Goal: Information Seeking & Learning: Check status

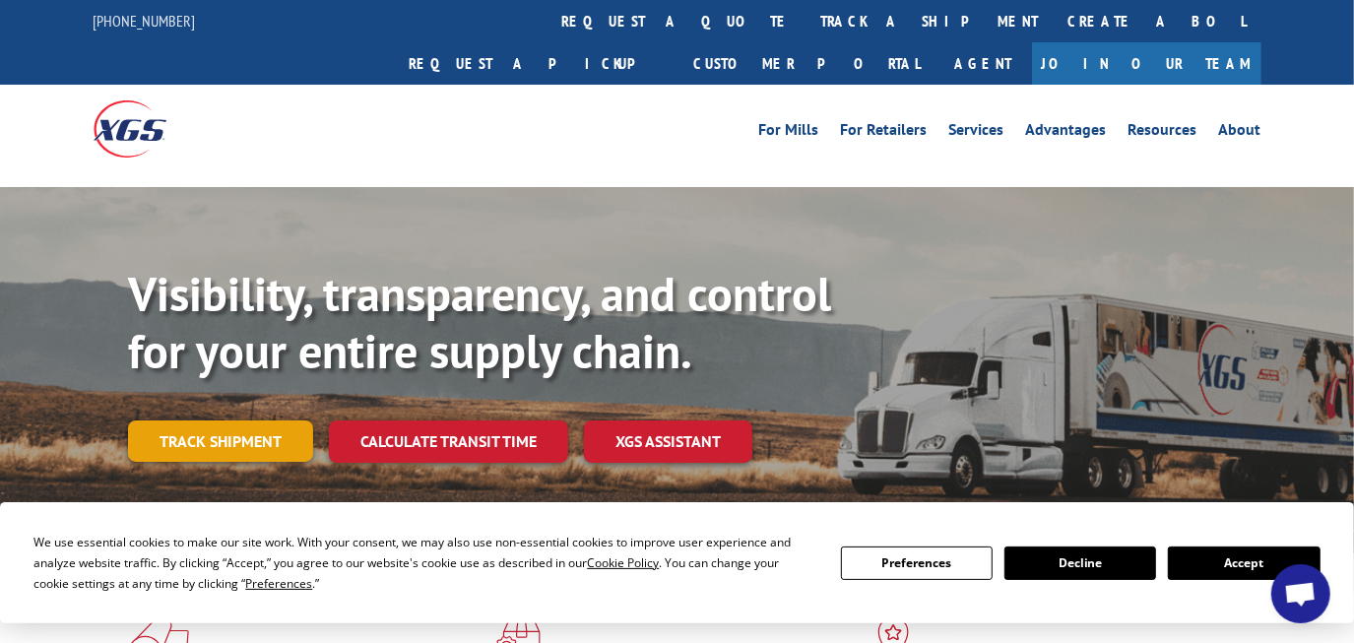
click at [247, 420] on link "Track shipment" at bounding box center [220, 440] width 185 height 41
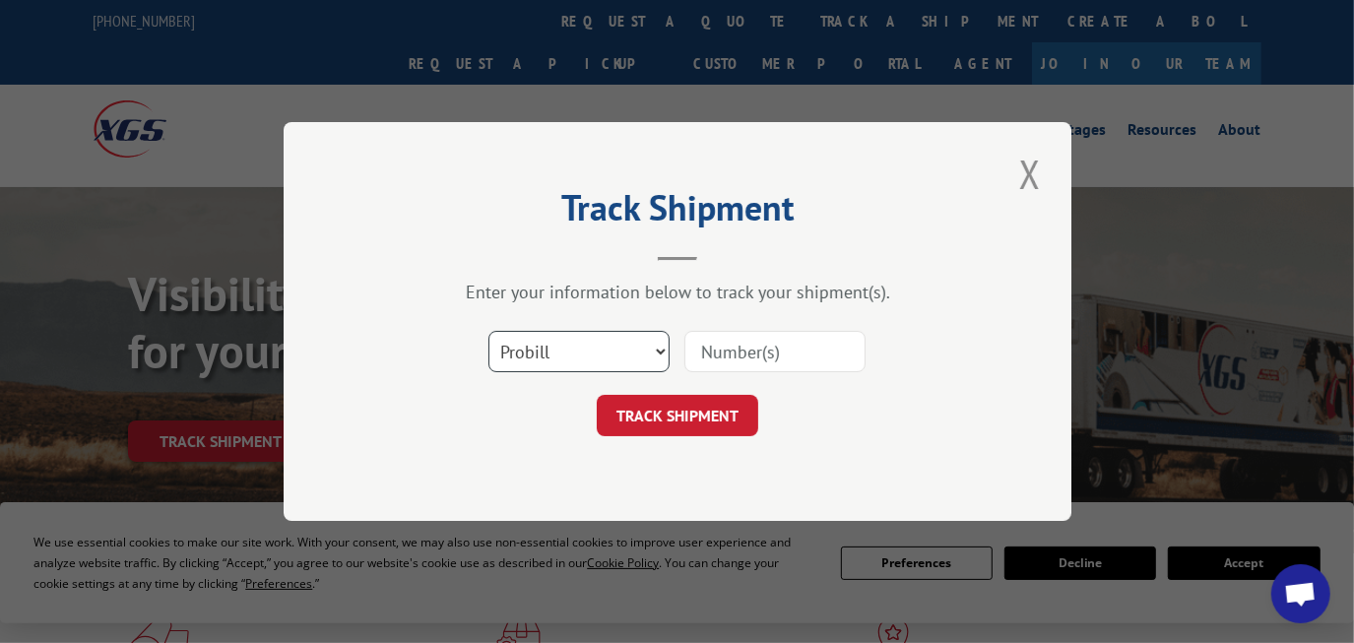
click at [593, 356] on select "Select category... Probill BOL PO" at bounding box center [578, 351] width 181 height 41
select select "bol"
click at [488, 331] on select "Select category... Probill BOL PO" at bounding box center [578, 351] width 181 height 41
click at [732, 378] on div "Select category... Probill BOL PO" at bounding box center [677, 351] width 591 height 65
click at [731, 359] on input at bounding box center [774, 351] width 181 height 41
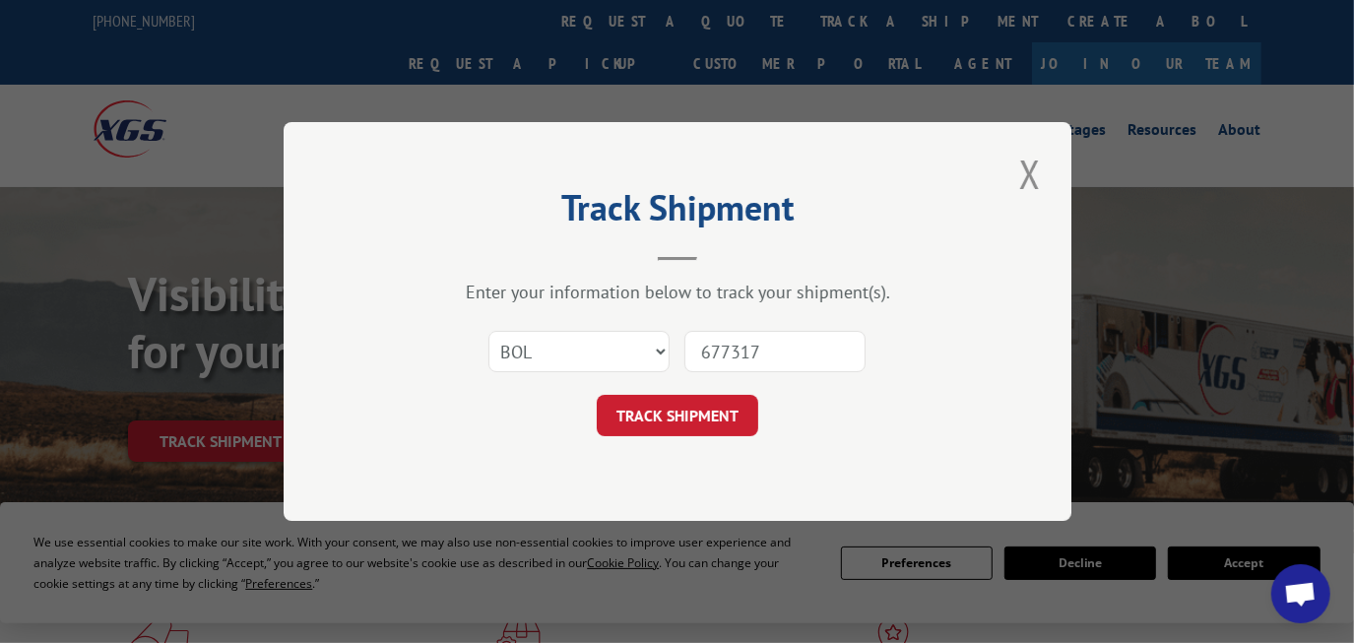
type input "6773174"
click button "TRACK SHIPMENT" at bounding box center [677, 415] width 161 height 41
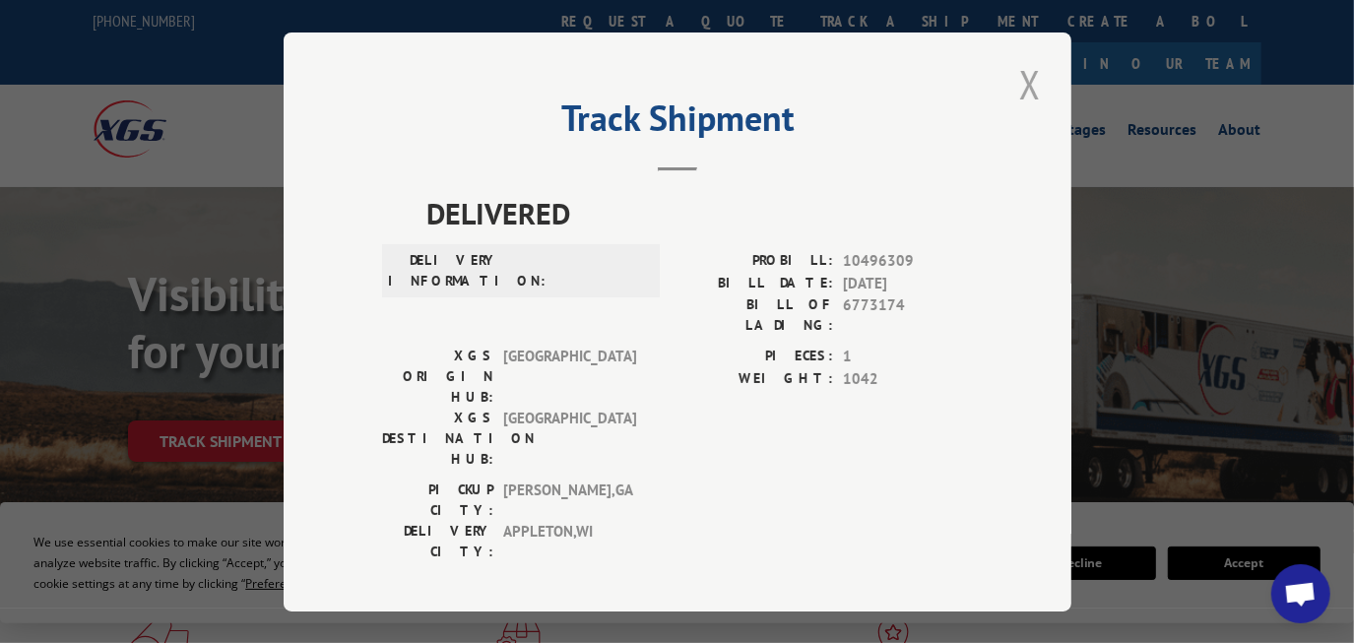
click at [1034, 97] on button "Close modal" at bounding box center [1029, 84] width 33 height 54
